Goal: Information Seeking & Learning: Learn about a topic

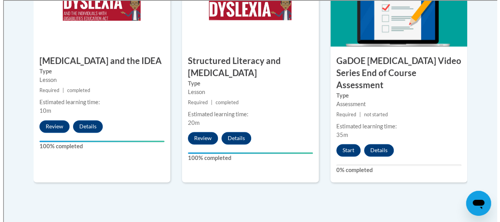
scroll to position [523, 0]
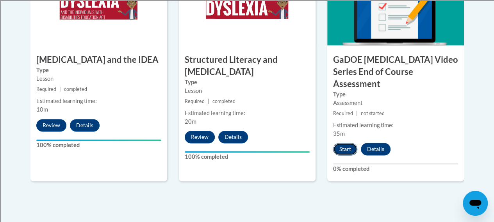
click at [347, 143] on button "Start" at bounding box center [345, 149] width 24 height 13
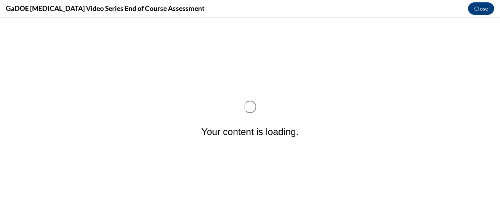
scroll to position [0, 0]
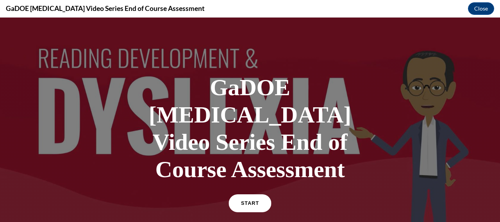
click at [245, 195] on link "START" at bounding box center [250, 204] width 43 height 18
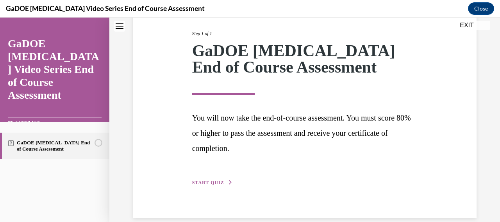
scroll to position [108, 0]
